Goal: Task Accomplishment & Management: Manage account settings

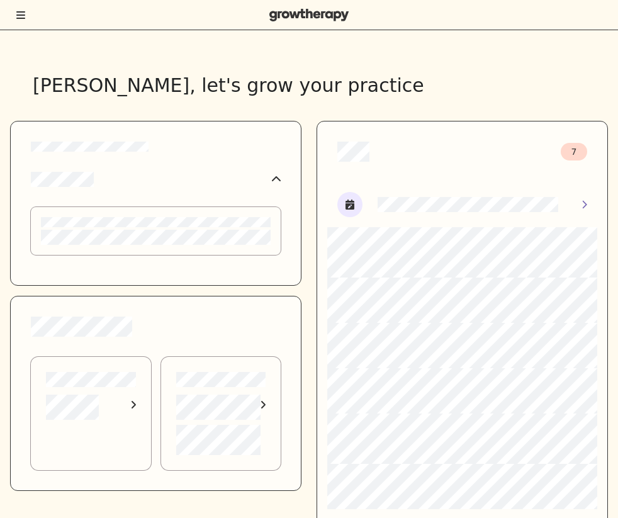
click at [20, 11] on icon "Toggle menu" at bounding box center [20, 15] width 9 height 8
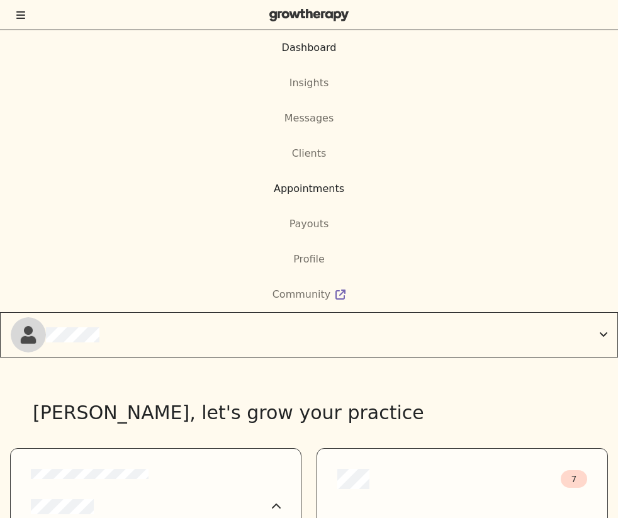
click at [330, 188] on div "Appointments" at bounding box center [309, 188] width 70 height 15
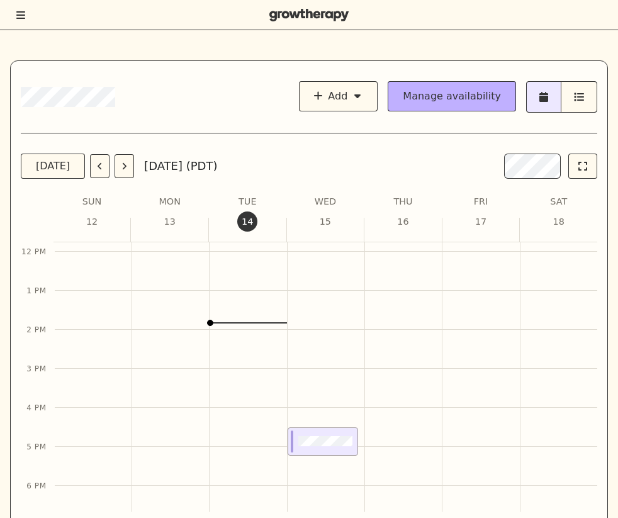
scroll to position [598, 0]
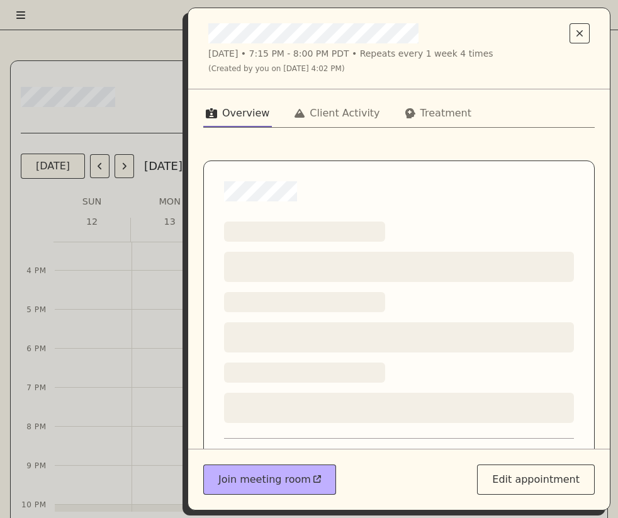
click at [321, 96] on div "Overview Client Activity Treatment Loading a pre-visit summary section's title …" at bounding box center [399, 268] width 422 height 359
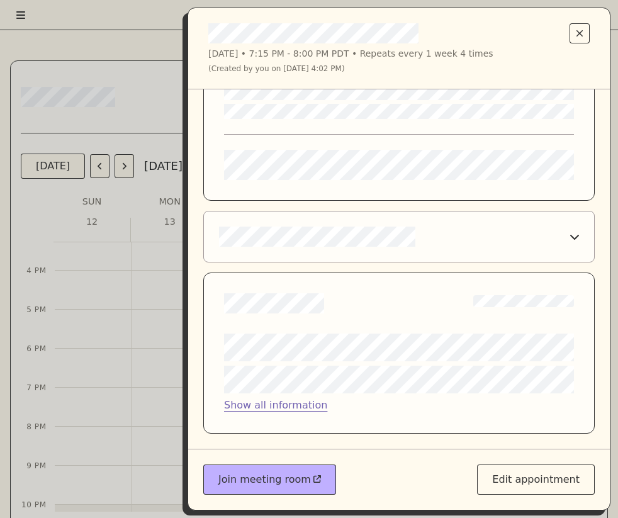
scroll to position [0, 0]
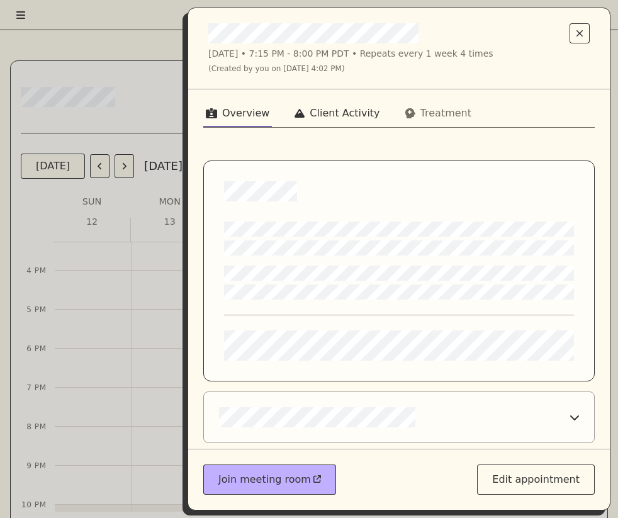
click at [340, 118] on div "Client Activity" at bounding box center [345, 113] width 70 height 15
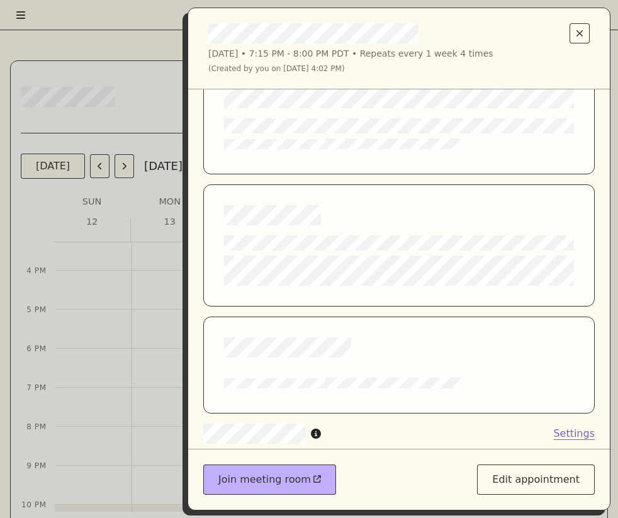
scroll to position [148, 0]
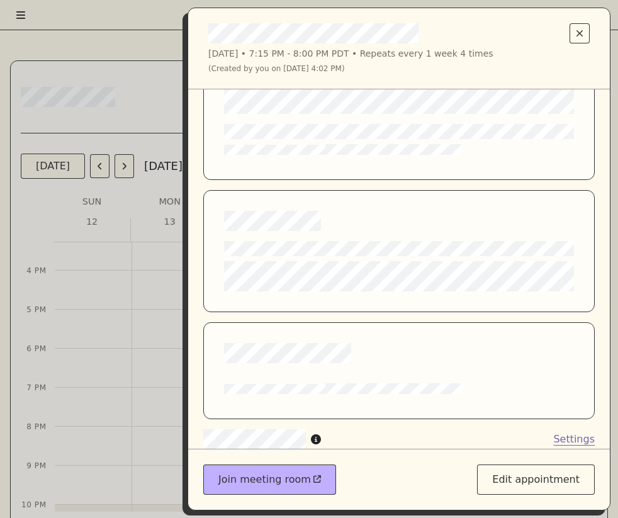
click at [379, 361] on div at bounding box center [399, 353] width 350 height 20
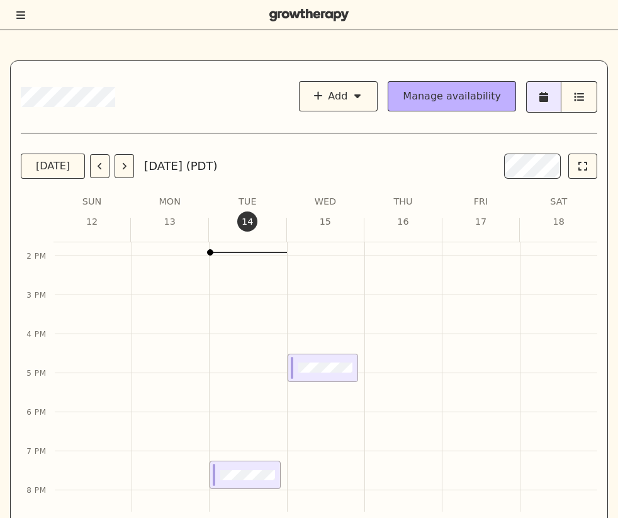
scroll to position [598, 0]
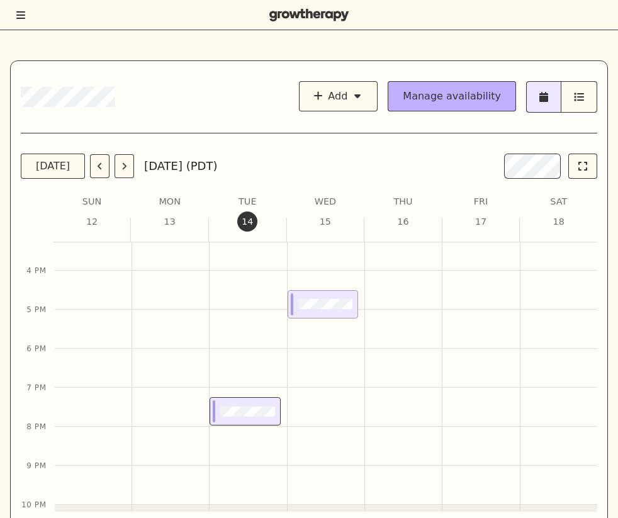
click at [232, 417] on div at bounding box center [242, 411] width 64 height 27
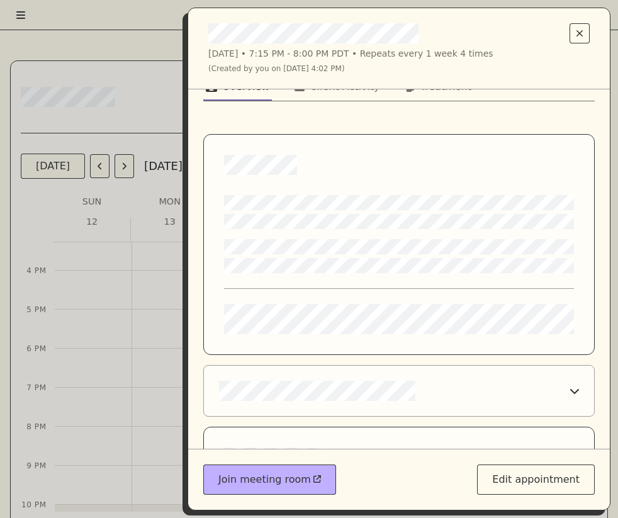
scroll to position [0, 0]
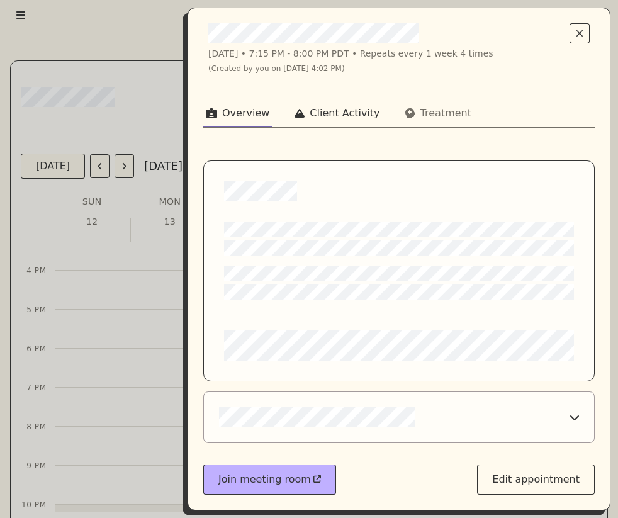
click at [359, 113] on div "Client Activity" at bounding box center [345, 113] width 70 height 15
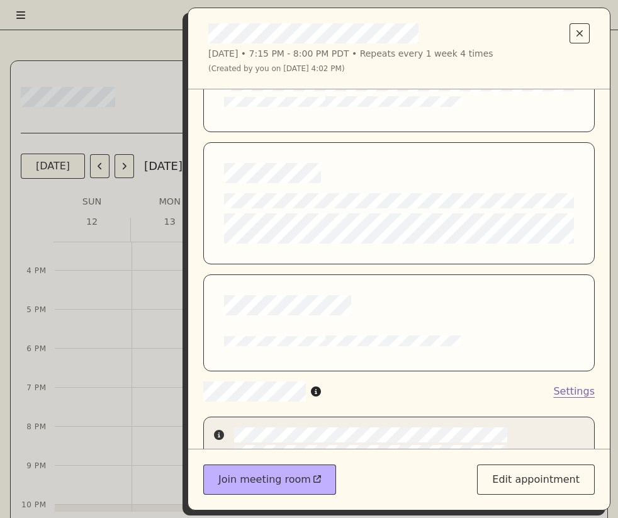
scroll to position [197, 0]
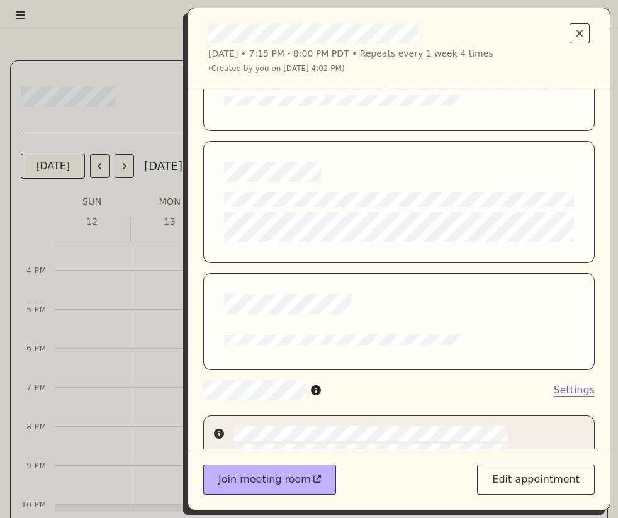
click at [276, 323] on div at bounding box center [398, 321] width 391 height 97
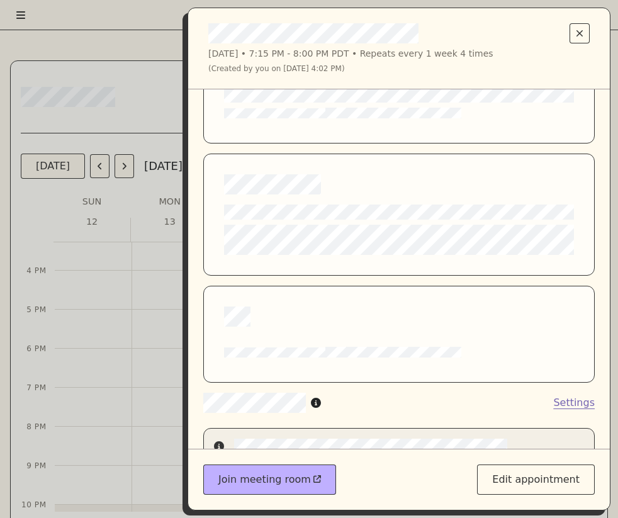
scroll to position [185, 0]
drag, startPoint x: 276, startPoint y: 323, endPoint x: 473, endPoint y: 320, distance: 197.6
click at [473, 320] on div at bounding box center [399, 316] width 350 height 20
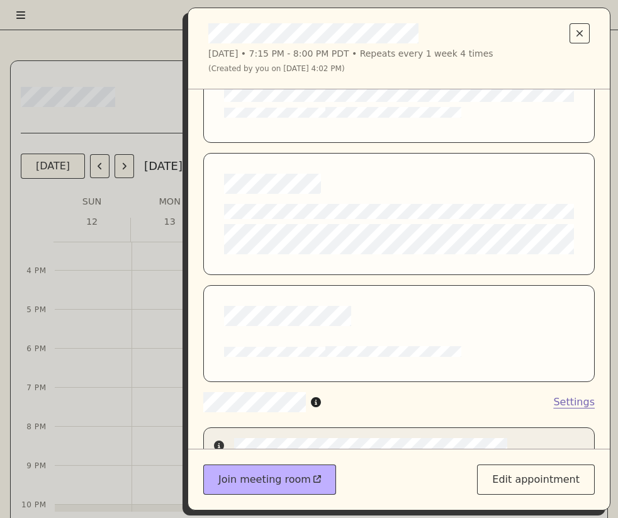
click at [473, 320] on div at bounding box center [399, 316] width 350 height 20
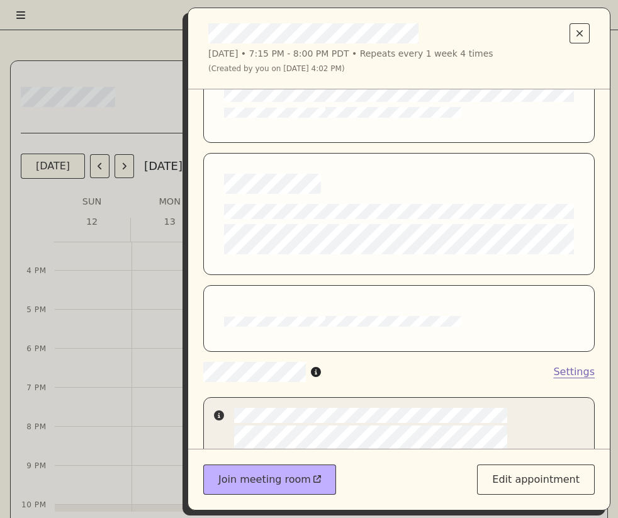
drag, startPoint x: 245, startPoint y: 306, endPoint x: 377, endPoint y: 290, distance: 133.1
click at [378, 291] on div at bounding box center [398, 318] width 391 height 67
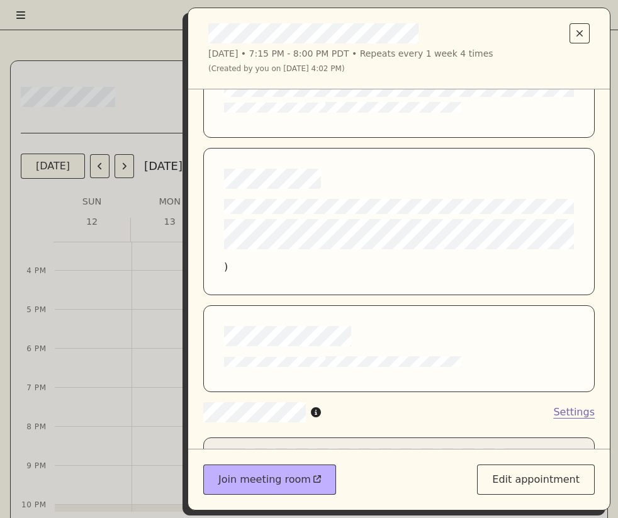
scroll to position [188, 0]
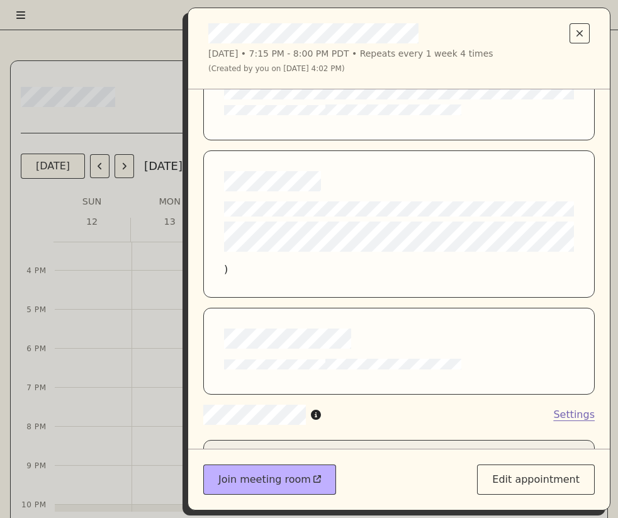
click at [255, 271] on div ")" at bounding box center [398, 223] width 391 height 147
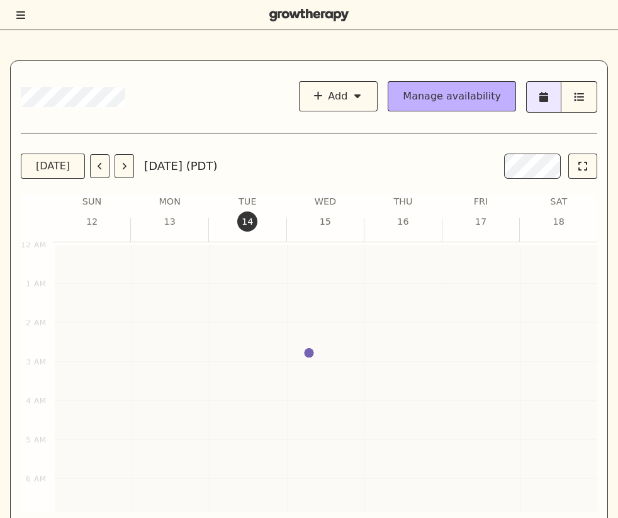
scroll to position [484, 0]
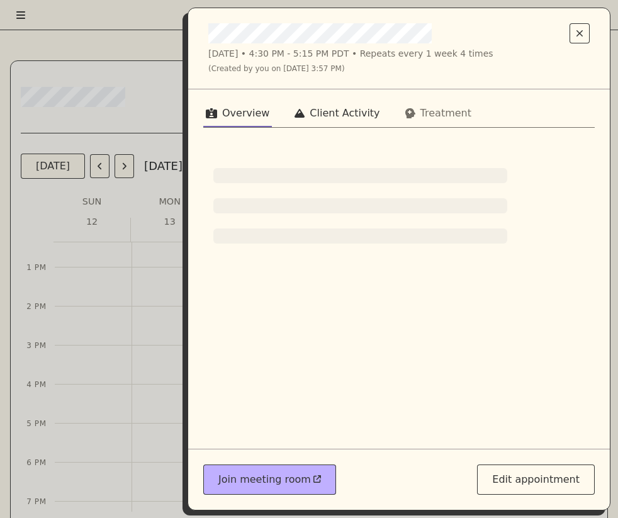
click at [303, 109] on button "Client Activity" at bounding box center [337, 115] width 90 height 23
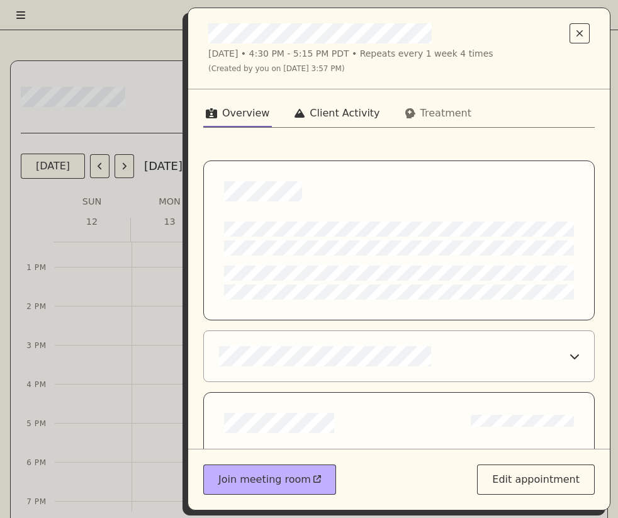
click at [340, 111] on div "Client Activity" at bounding box center [345, 113] width 70 height 15
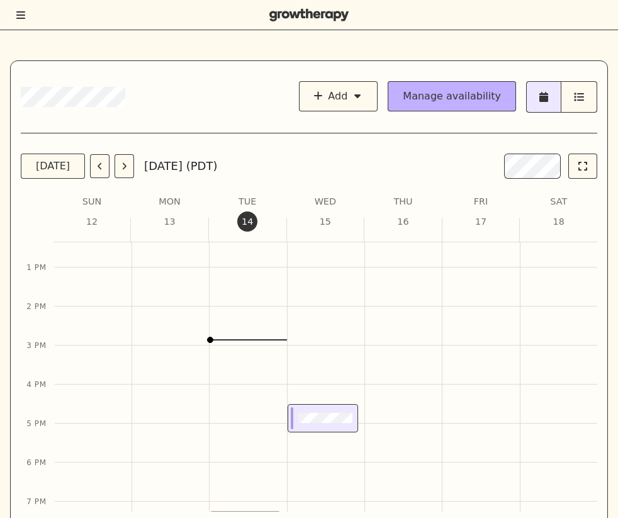
click at [295, 415] on div at bounding box center [320, 418] width 64 height 10
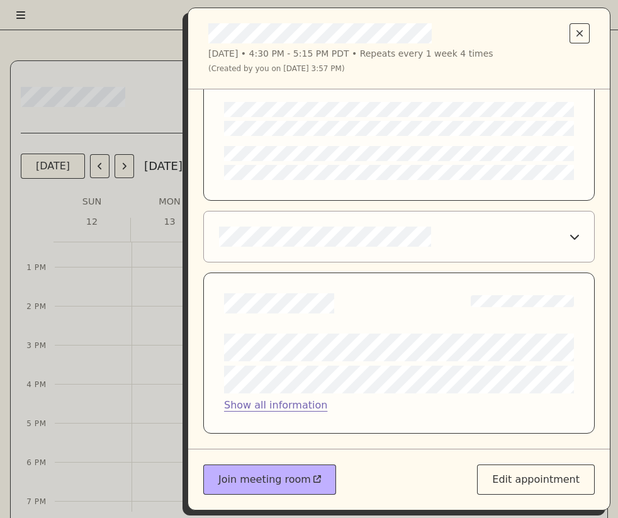
scroll to position [0, 0]
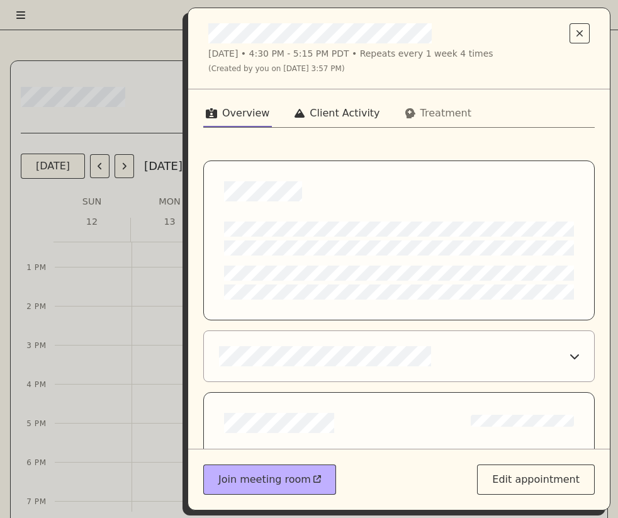
click at [347, 108] on div "Client Activity" at bounding box center [345, 113] width 70 height 15
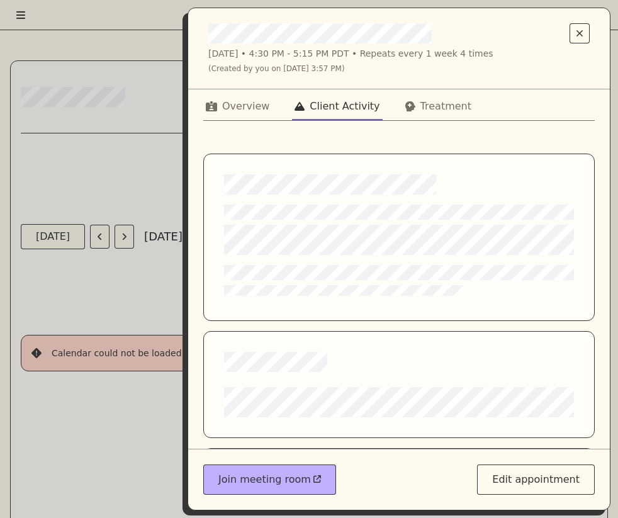
scroll to position [223, 0]
